Goal: Check status: Check status

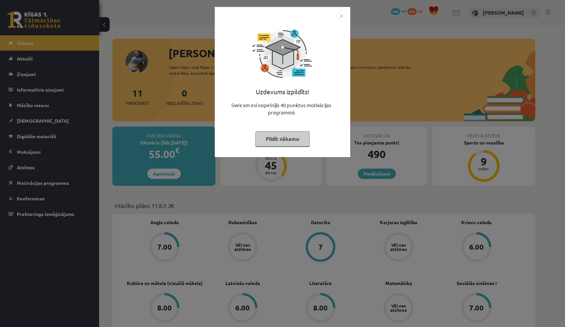
click at [343, 14] on img "Close" at bounding box center [341, 16] width 10 height 10
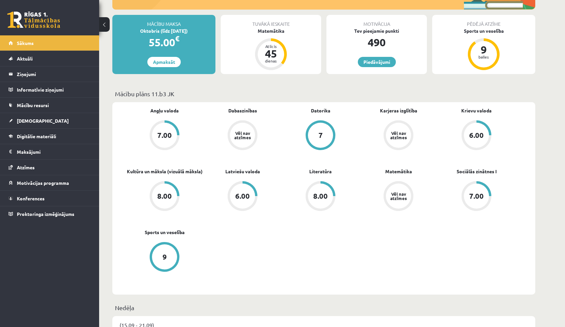
scroll to position [112, 0]
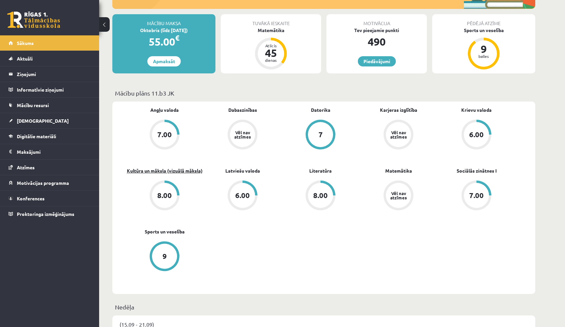
click at [184, 171] on link "Kultūra un māksla (vizuālā māksla)" at bounding box center [165, 170] width 76 height 7
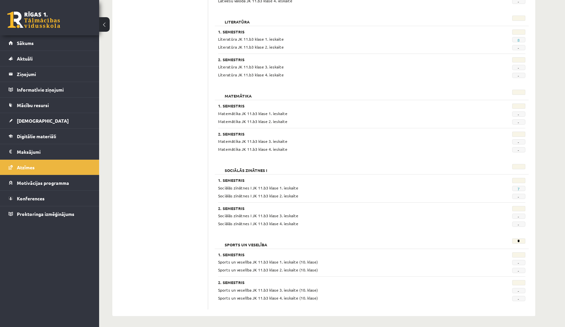
scroll to position [539, 0]
click at [518, 187] on link "7" at bounding box center [518, 188] width 2 height 5
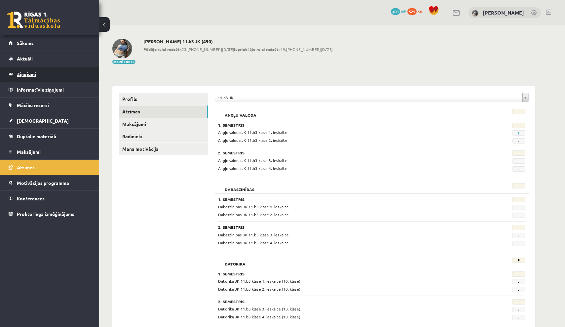
scroll to position [0, 0]
click at [33, 37] on link "Sākums" at bounding box center [50, 42] width 82 height 15
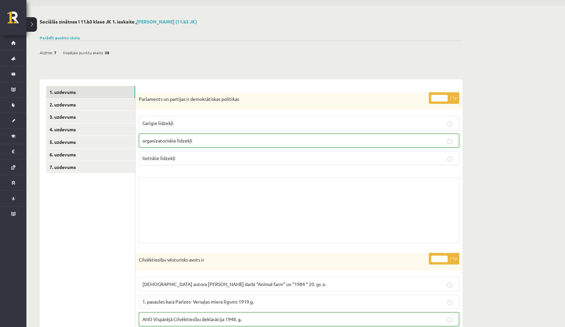
scroll to position [29, 0]
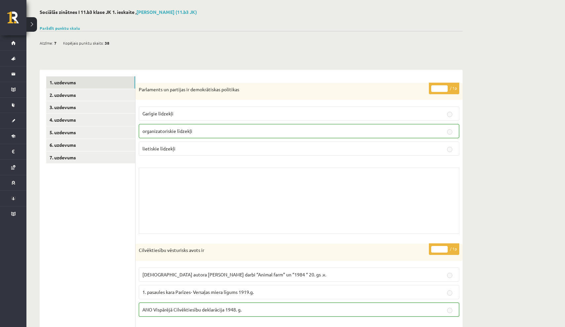
click at [65, 25] on div "Parādīt punktu skalu Atzīme No Līdz 1 0 10 2 11 15 3 16 20 4 21 25 5 26 30 6 31…" at bounding box center [251, 28] width 423 height 6
click at [65, 28] on link "Parādīt punktu skalu" at bounding box center [60, 27] width 40 height 5
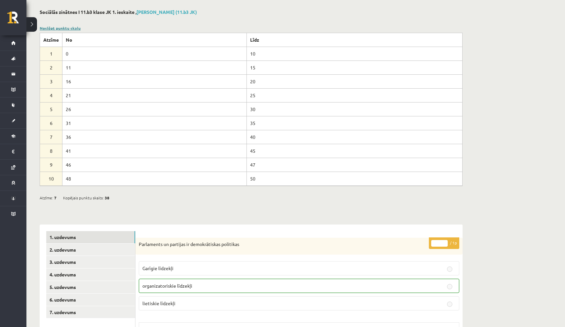
click at [65, 28] on link "Noslēpt punktu skalu" at bounding box center [60, 27] width 41 height 5
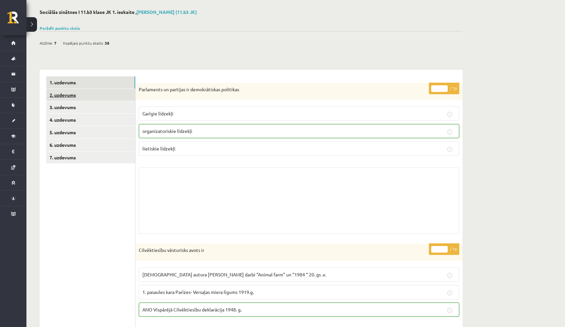
click at [74, 93] on link "2. uzdevums" at bounding box center [90, 95] width 89 height 12
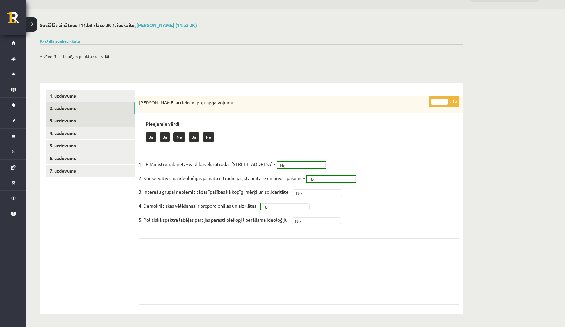
click at [99, 121] on link "3. uzdevums" at bounding box center [90, 120] width 89 height 12
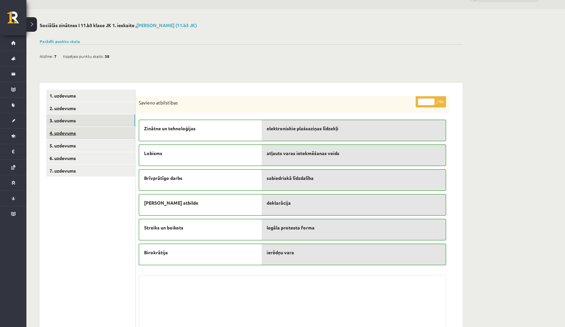
click at [95, 131] on link "4. uzdevums" at bounding box center [90, 133] width 89 height 12
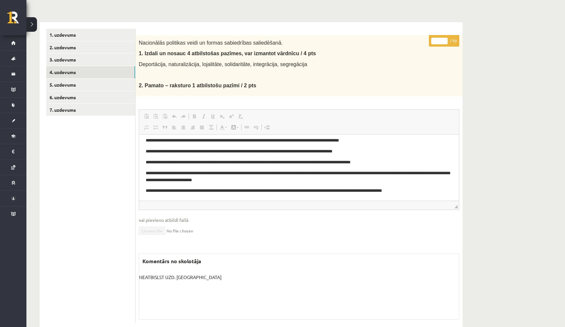
scroll to position [77, 0]
click at [95, 85] on link "5. uzdevums" at bounding box center [90, 85] width 89 height 12
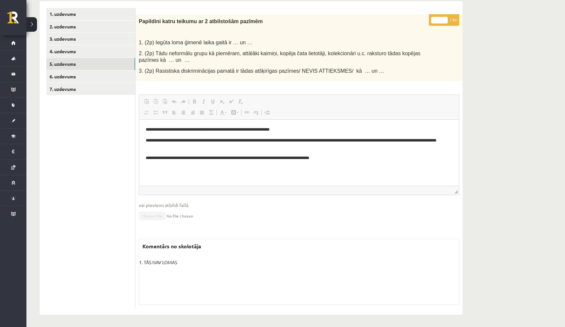
scroll to position [97, 0]
click at [97, 75] on link "6. uzdevums" at bounding box center [90, 77] width 89 height 12
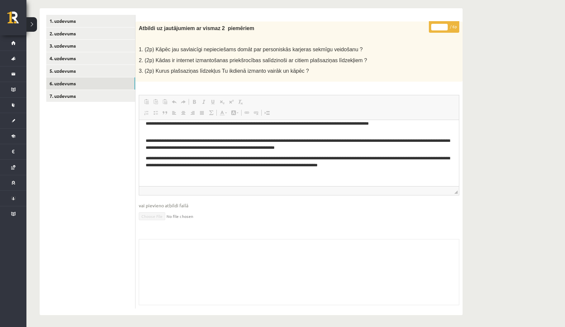
scroll to position [13, 0]
click at [125, 97] on link "7. uzdevums" at bounding box center [90, 96] width 89 height 12
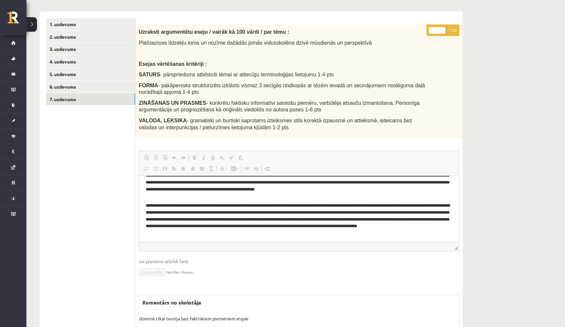
scroll to position [66, 0]
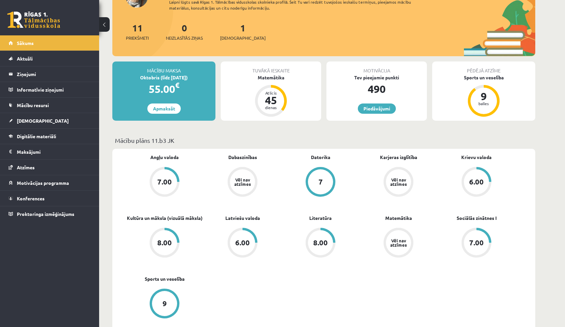
scroll to position [68, 0]
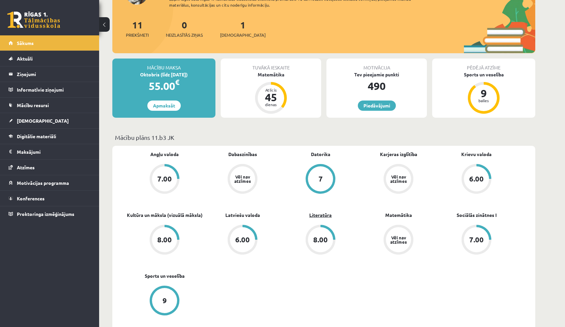
click at [313, 215] on link "Literatūra" at bounding box center [320, 214] width 22 height 7
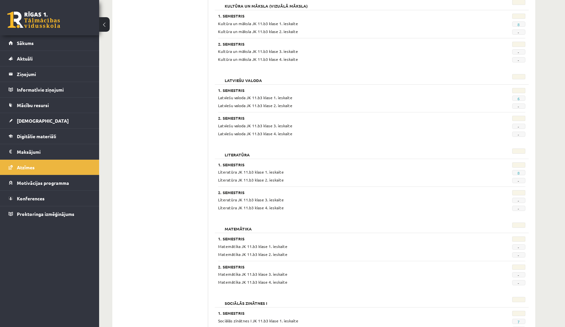
scroll to position [410, 0]
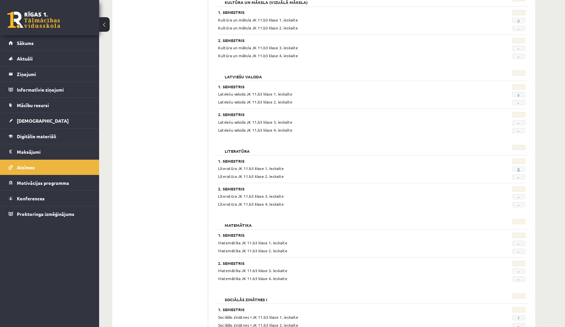
click at [519, 167] on link "8" at bounding box center [518, 169] width 2 height 5
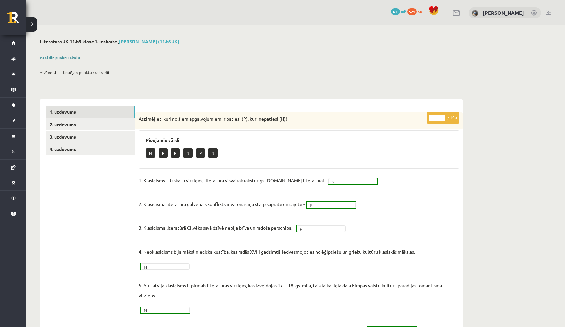
click at [70, 56] on link "Parādīt punktu skalu" at bounding box center [60, 57] width 40 height 5
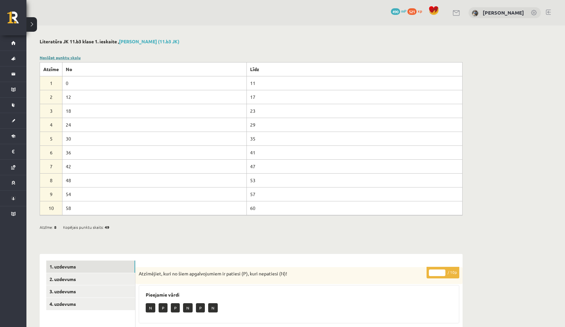
click at [70, 56] on link "Noslēpt punktu skalu" at bounding box center [60, 57] width 41 height 5
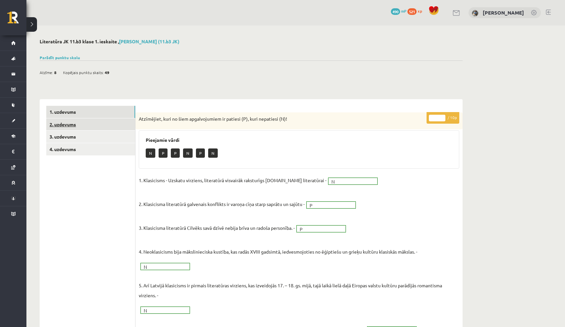
click at [94, 120] on link "2. uzdevums" at bounding box center [90, 124] width 89 height 12
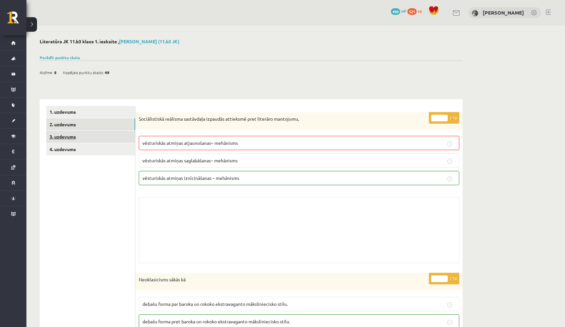
click at [105, 133] on link "3. uzdevums" at bounding box center [90, 136] width 89 height 12
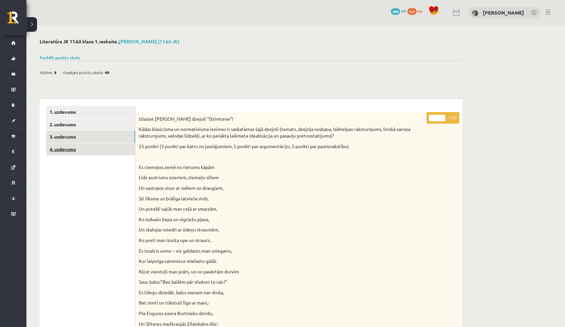
click at [119, 149] on link "4. uzdevums" at bounding box center [90, 149] width 89 height 12
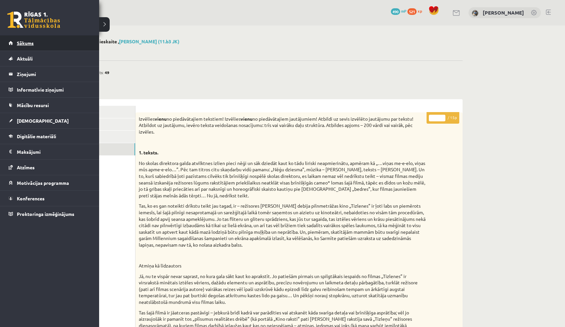
click at [14, 45] on link "Sākums" at bounding box center [50, 42] width 82 height 15
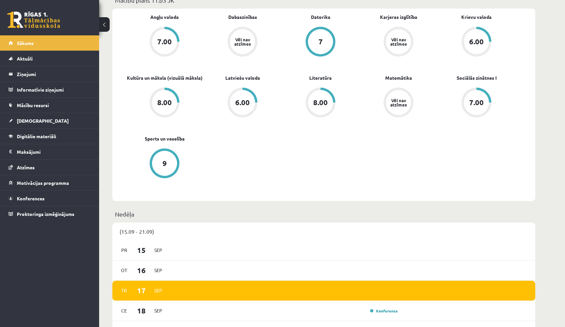
scroll to position [205, 0]
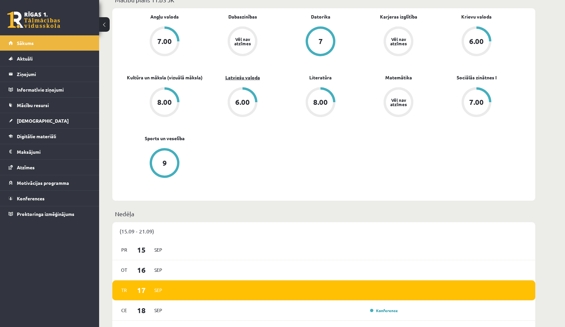
click at [243, 78] on link "Latviešu valoda" at bounding box center [242, 77] width 35 height 7
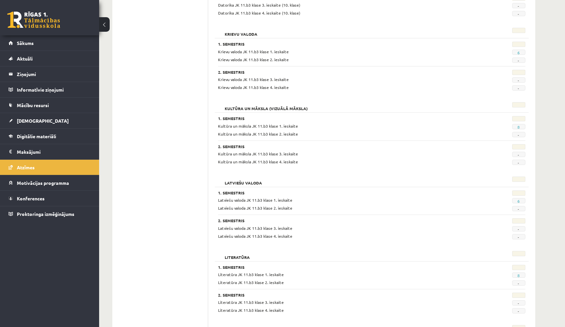
scroll to position [304, 0]
click at [518, 200] on link "6" at bounding box center [518, 200] width 2 height 5
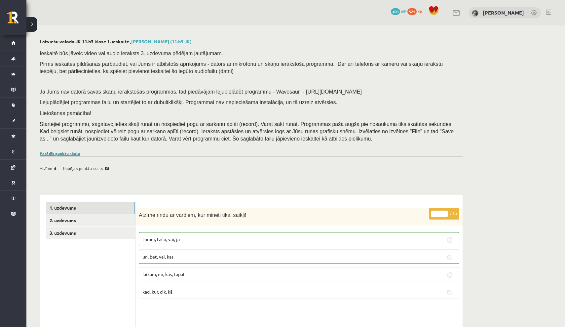
click at [63, 151] on link "Parādīt punktu skalu" at bounding box center [60, 153] width 40 height 5
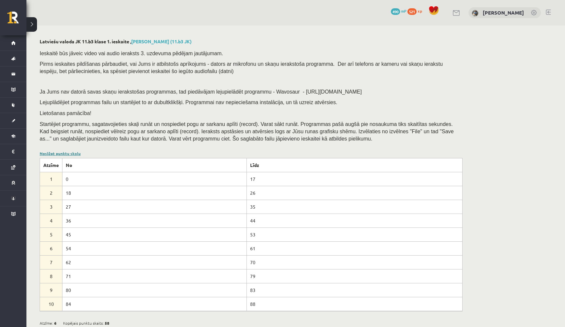
click at [63, 151] on link "Noslēpt punktu skalu" at bounding box center [60, 153] width 41 height 5
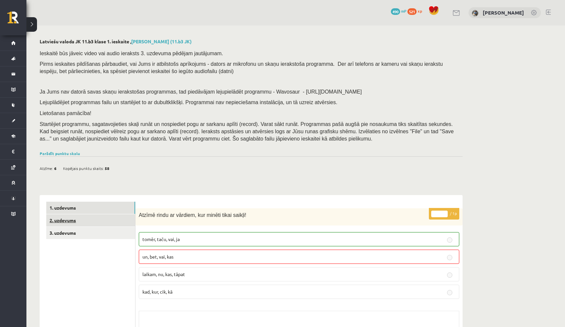
click at [82, 218] on link "2. uzdevums" at bounding box center [90, 220] width 89 height 12
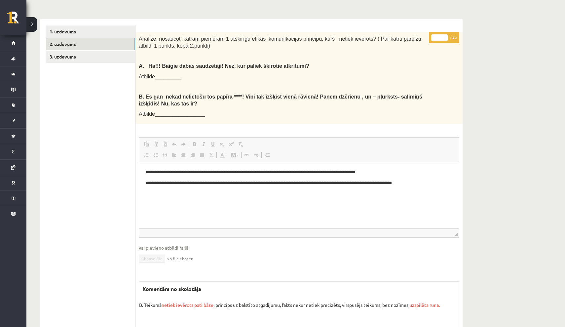
scroll to position [173, 0]
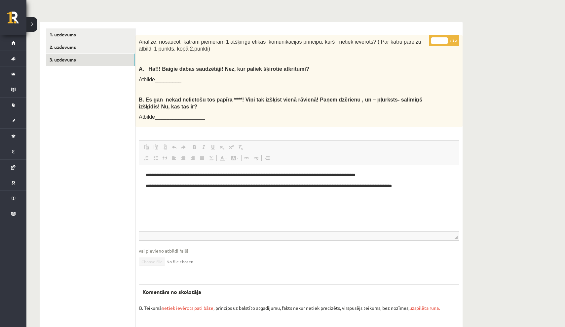
click at [52, 59] on link "3. uzdevums" at bounding box center [90, 60] width 89 height 12
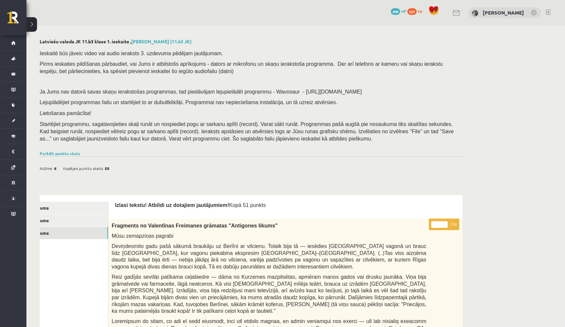
scroll to position [0, 0]
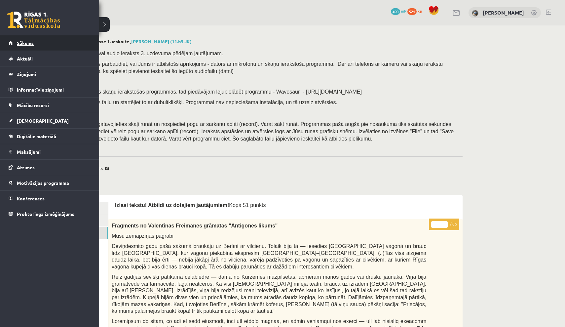
click at [25, 42] on span "Sākums" at bounding box center [25, 43] width 17 height 6
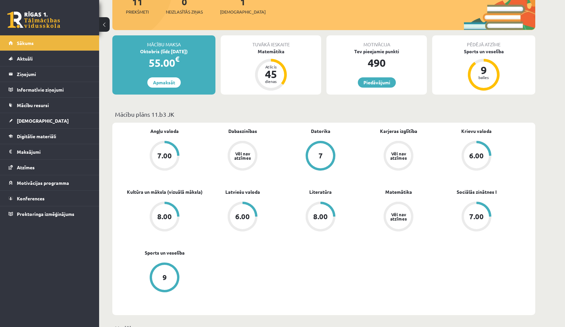
scroll to position [91, 0]
click at [167, 192] on link "Kultūra un māksla (vizuālā māksla)" at bounding box center [165, 191] width 76 height 7
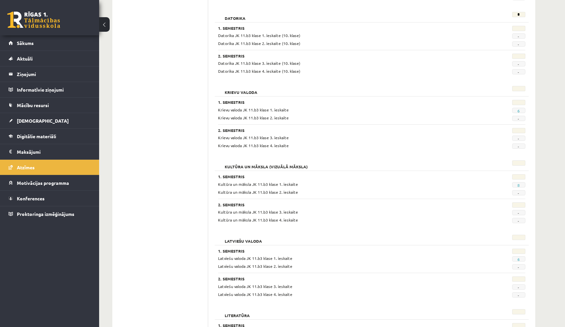
scroll to position [252, 0]
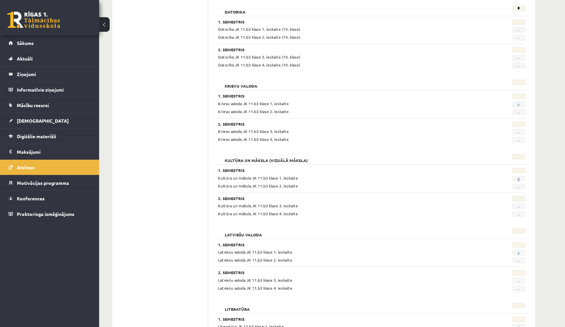
click at [519, 178] on link "8" at bounding box center [518, 178] width 2 height 5
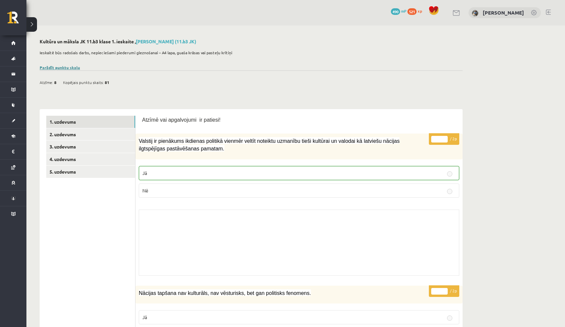
click at [74, 68] on link "Parādīt punktu skalu" at bounding box center [60, 67] width 40 height 5
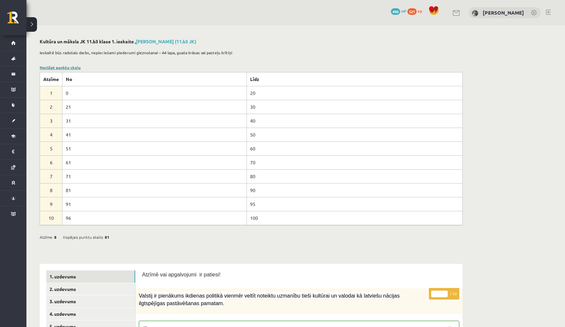
click at [74, 68] on link "Noslēpt punktu skalu" at bounding box center [60, 67] width 41 height 5
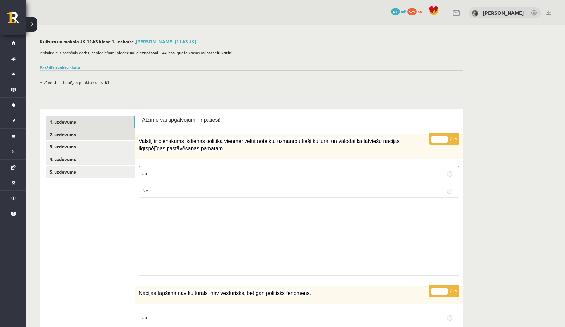
click at [77, 136] on link "2. uzdevums" at bounding box center [90, 134] width 89 height 12
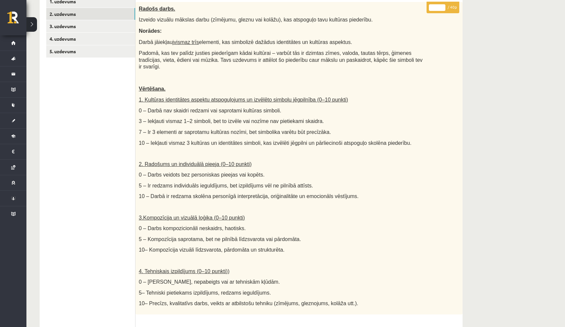
scroll to position [120, 0]
click at [92, 29] on link "3. uzdevums" at bounding box center [90, 26] width 89 height 12
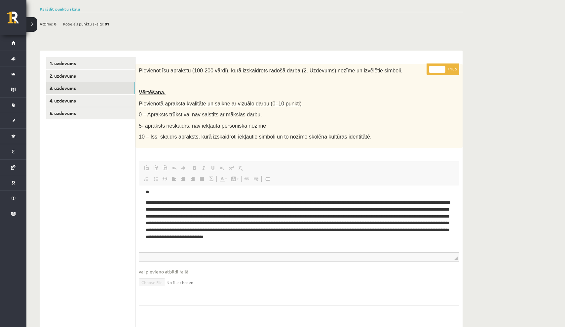
scroll to position [11, 0]
click at [100, 99] on link "4. uzdevums" at bounding box center [90, 100] width 89 height 12
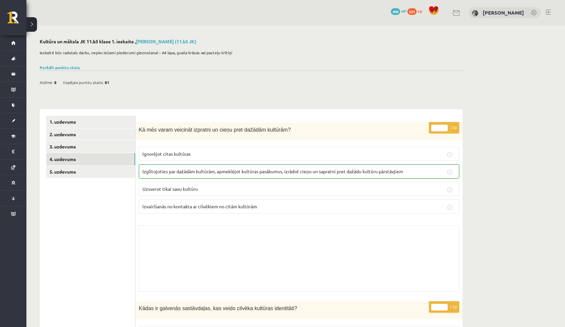
scroll to position [0, 0]
click at [108, 166] on link "5. uzdevums" at bounding box center [90, 172] width 89 height 12
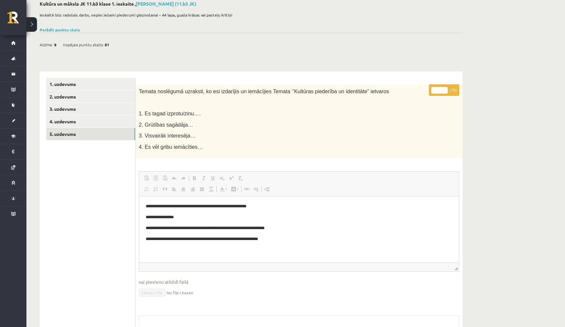
scroll to position [39, 0]
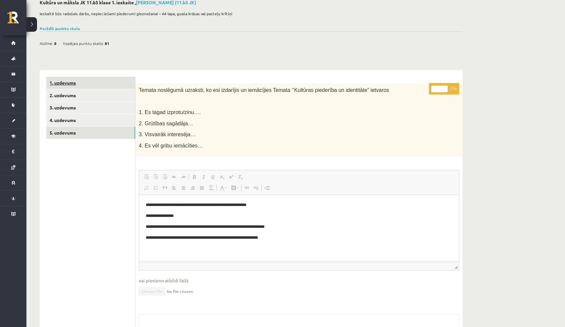
click at [126, 80] on link "1. uzdevums" at bounding box center [90, 83] width 89 height 12
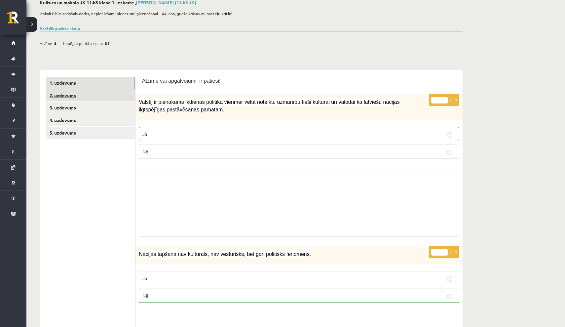
click at [114, 93] on link "2. uzdevums" at bounding box center [90, 95] width 89 height 12
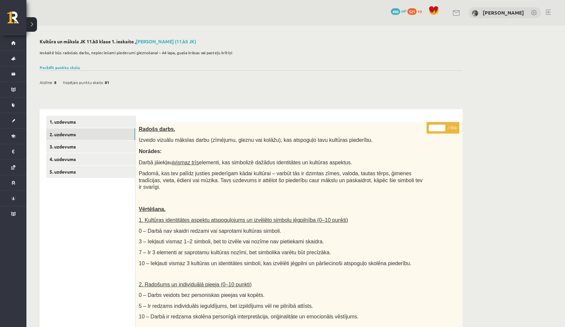
scroll to position [0, 0]
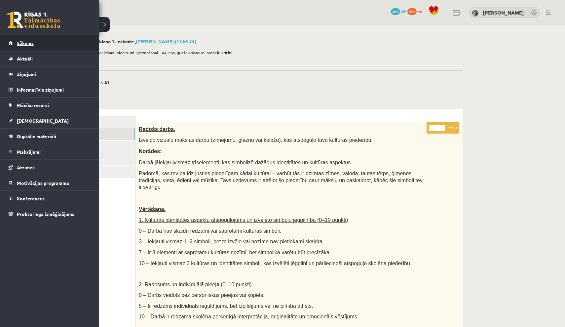
click at [21, 44] on span "Sākums" at bounding box center [25, 43] width 17 height 6
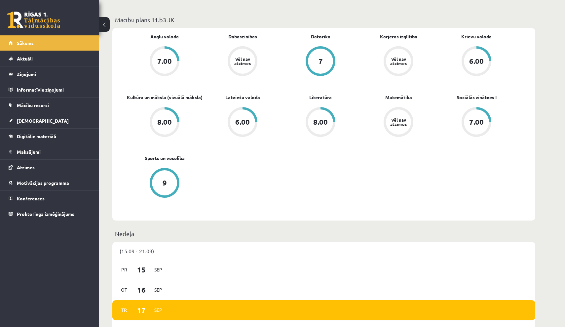
scroll to position [184, 0]
